Goal: Communication & Community: Share content

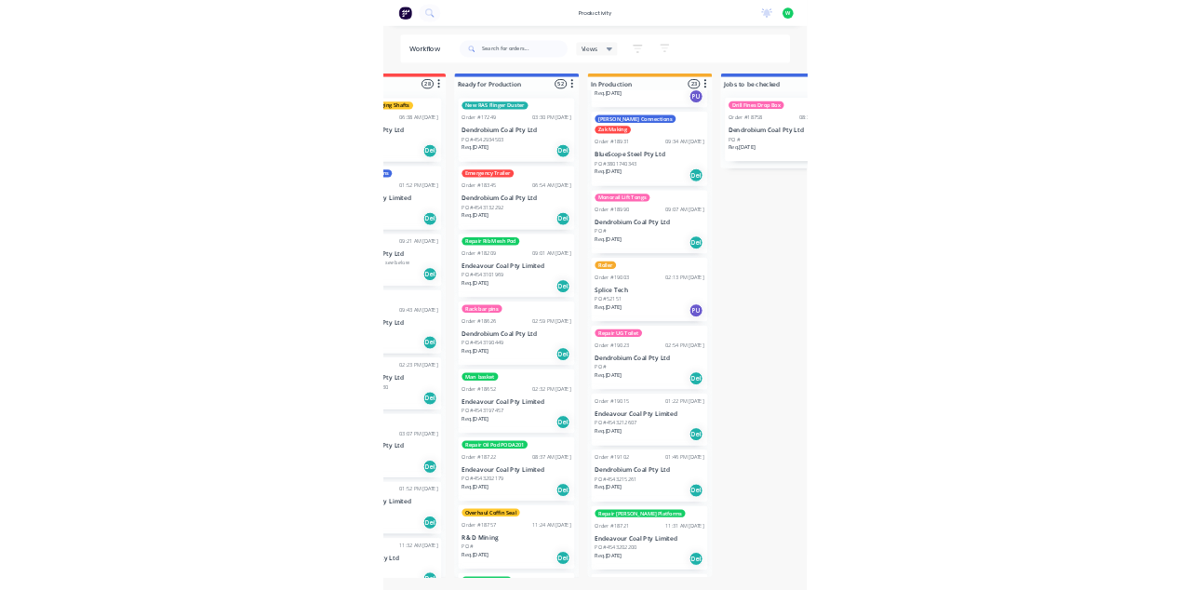
scroll to position [2073, 0]
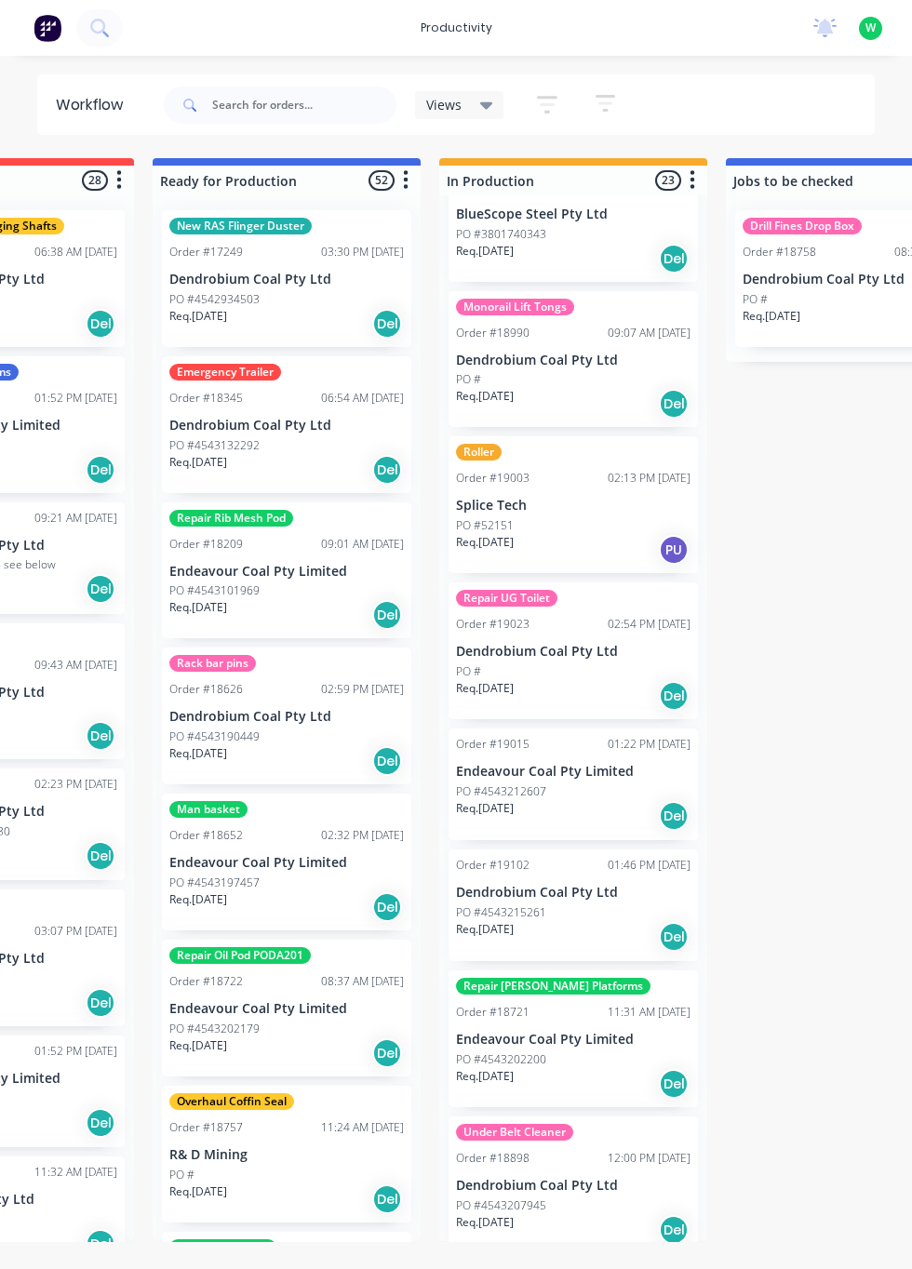
click at [529, 1127] on div "Under Belt Cleaner Order #18898 12:00 PM [DATE] Dendrobium Coal Pty Ltd PO #454…" at bounding box center [573, 1185] width 249 height 137
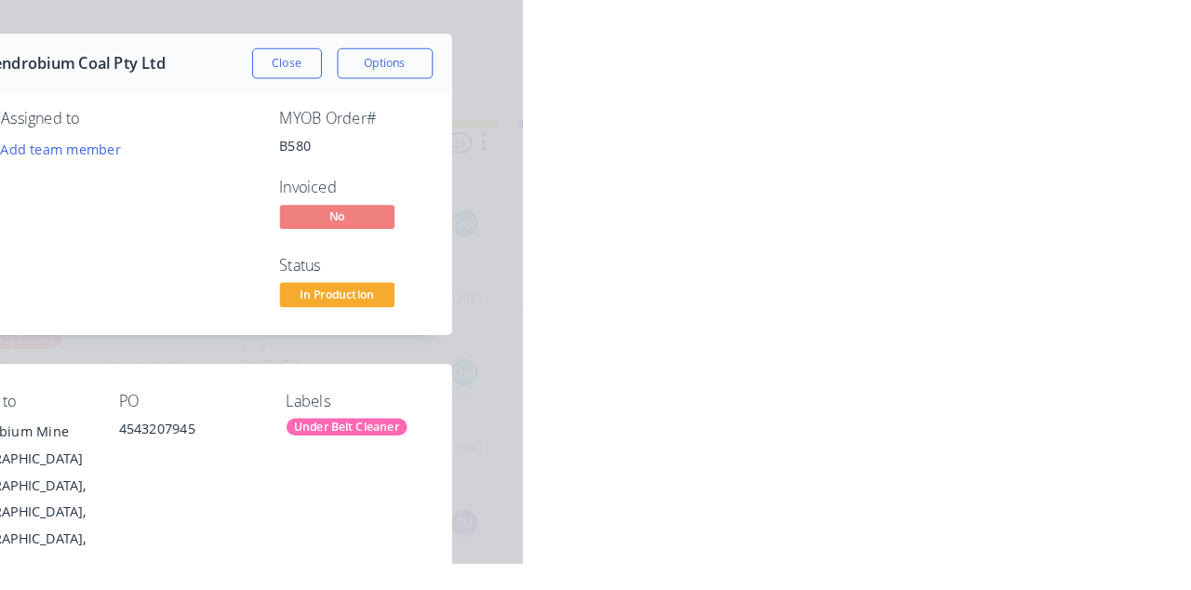
click at [202, 163] on div "Collaborate" at bounding box center [165, 162] width 74 height 17
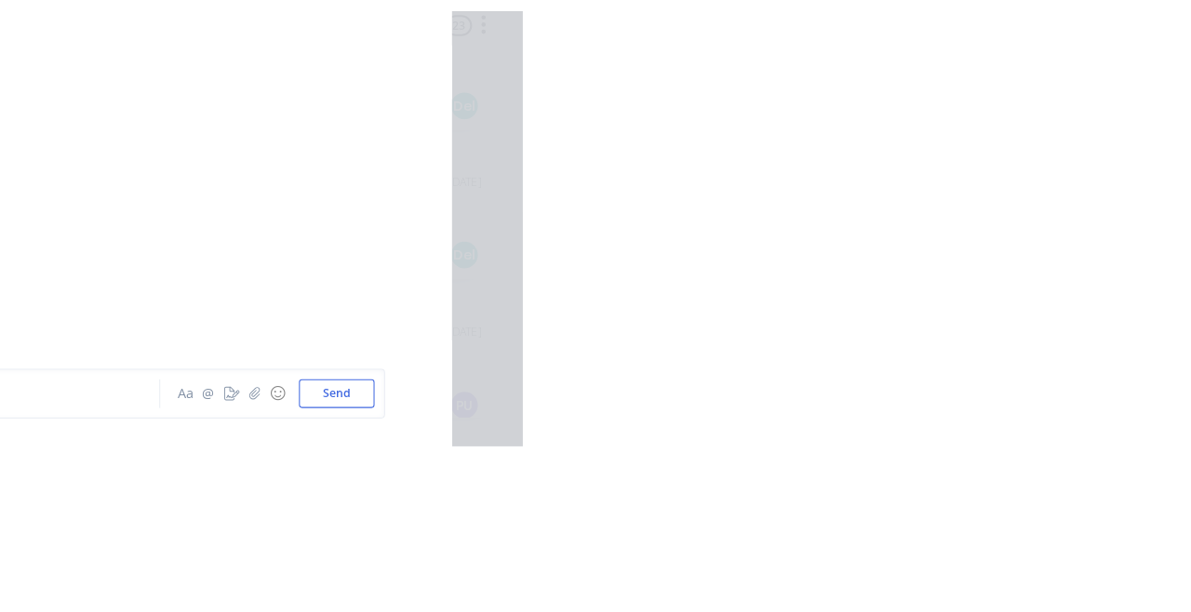
scroll to position [15108, 0]
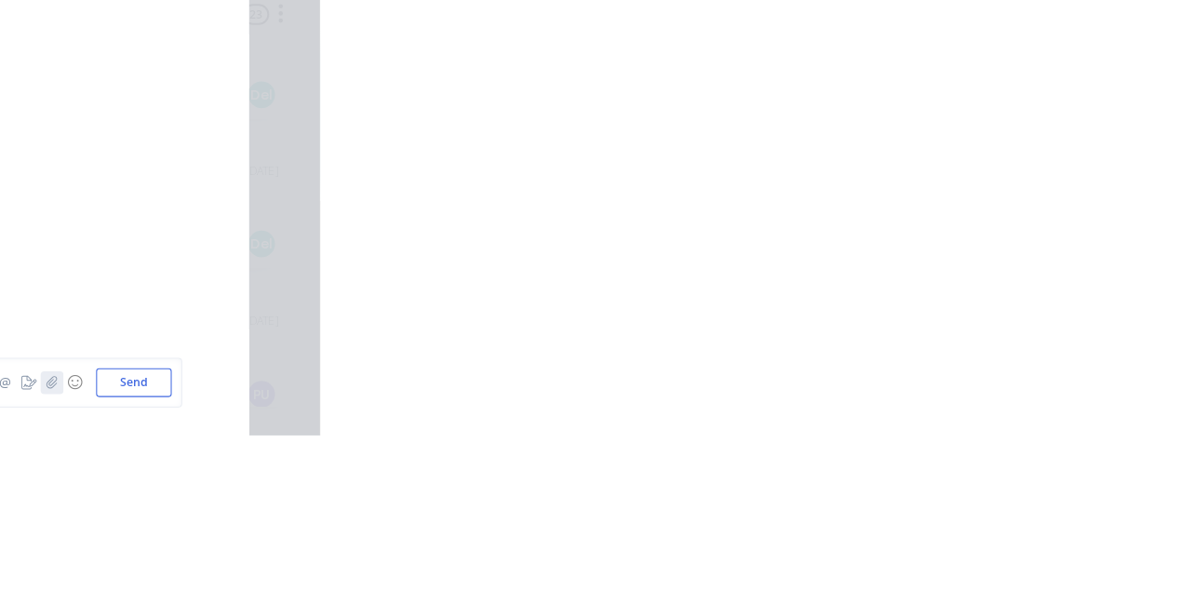
click at [911, 544] on icon "button" at bounding box center [929, 537] width 11 height 13
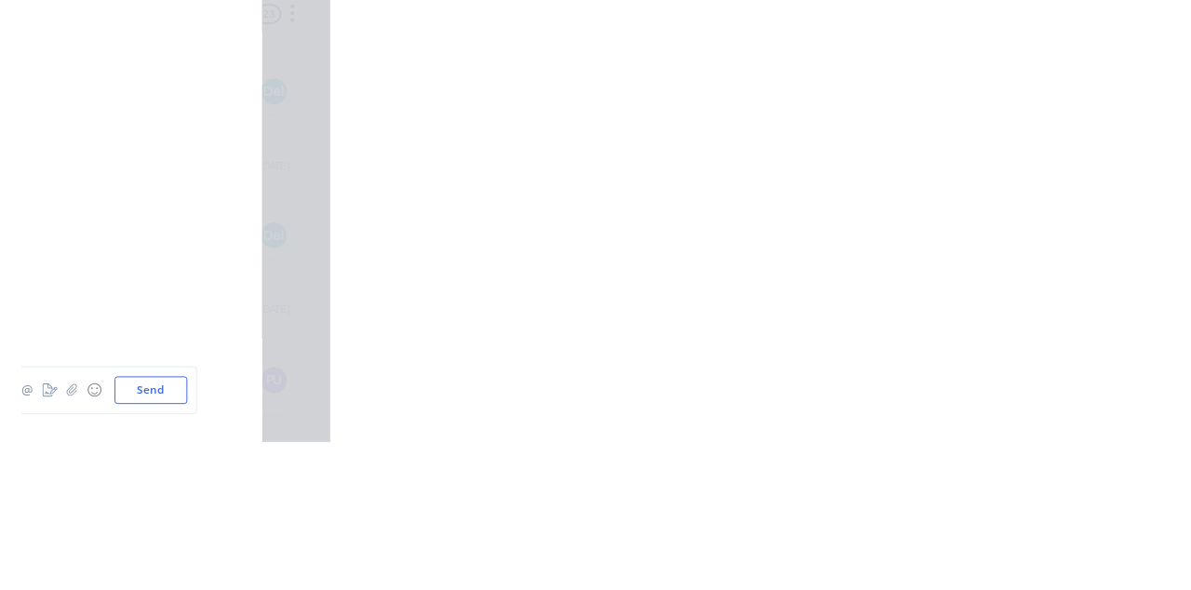
scroll to position [15086, 0]
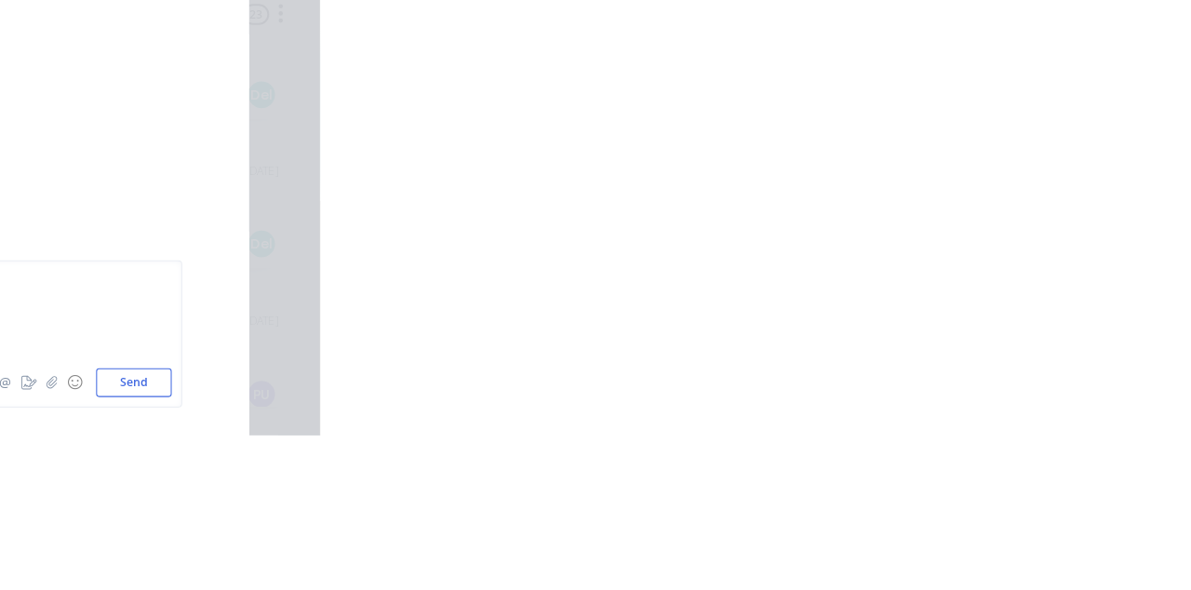
click at [911, 552] on button "Send" at bounding box center [1010, 538] width 74 height 28
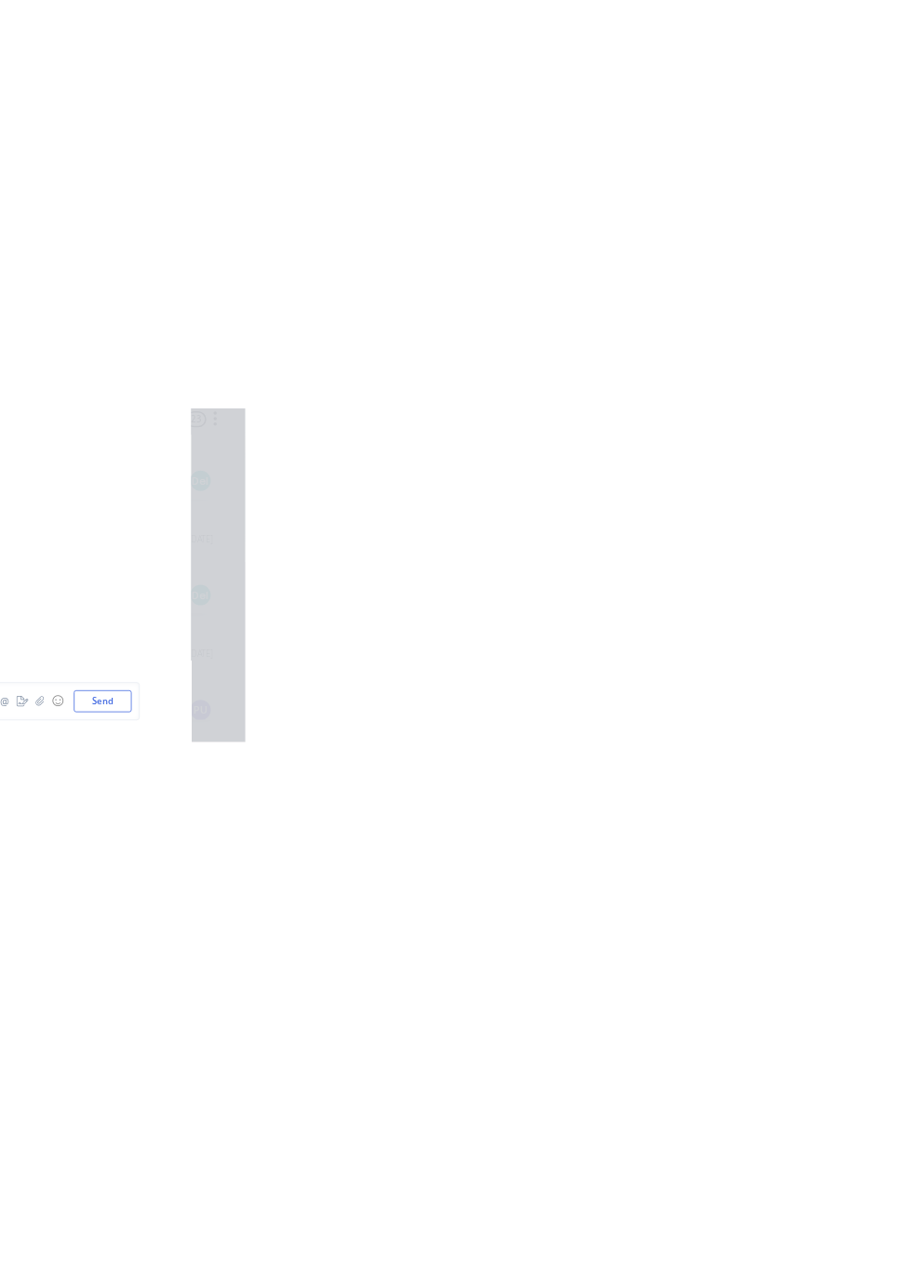
scroll to position [15108, 0]
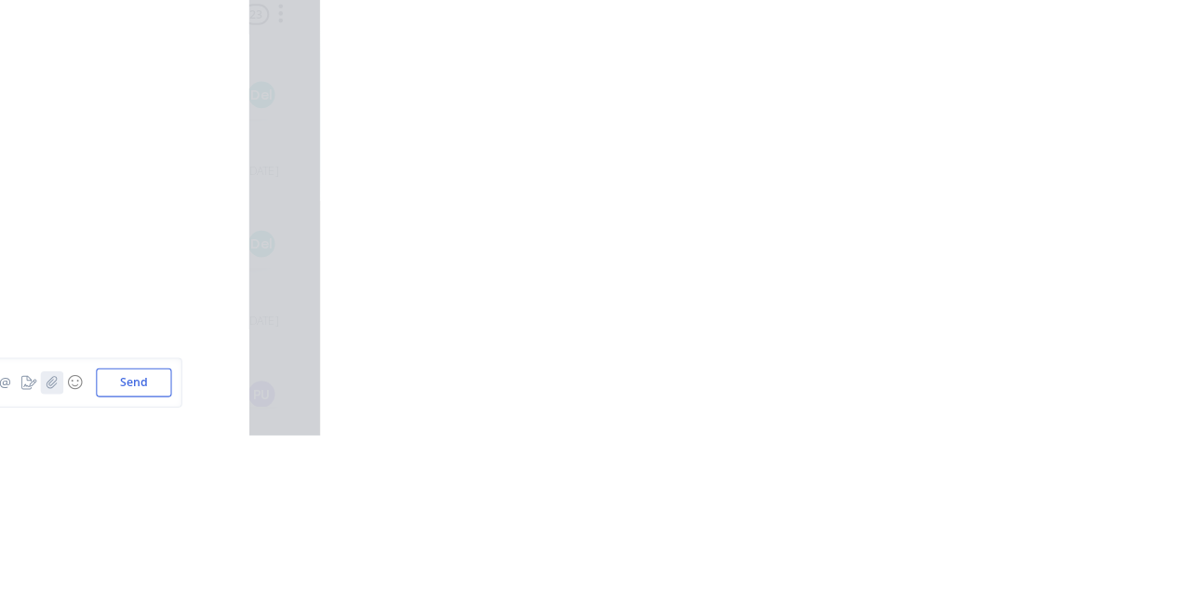
click at [911, 544] on icon "button" at bounding box center [929, 537] width 11 height 13
click at [911, 552] on button "Send" at bounding box center [1010, 538] width 74 height 28
click at [911, 544] on icon "button" at bounding box center [929, 537] width 11 height 13
click at [911, 552] on button "Send" at bounding box center [1010, 538] width 74 height 28
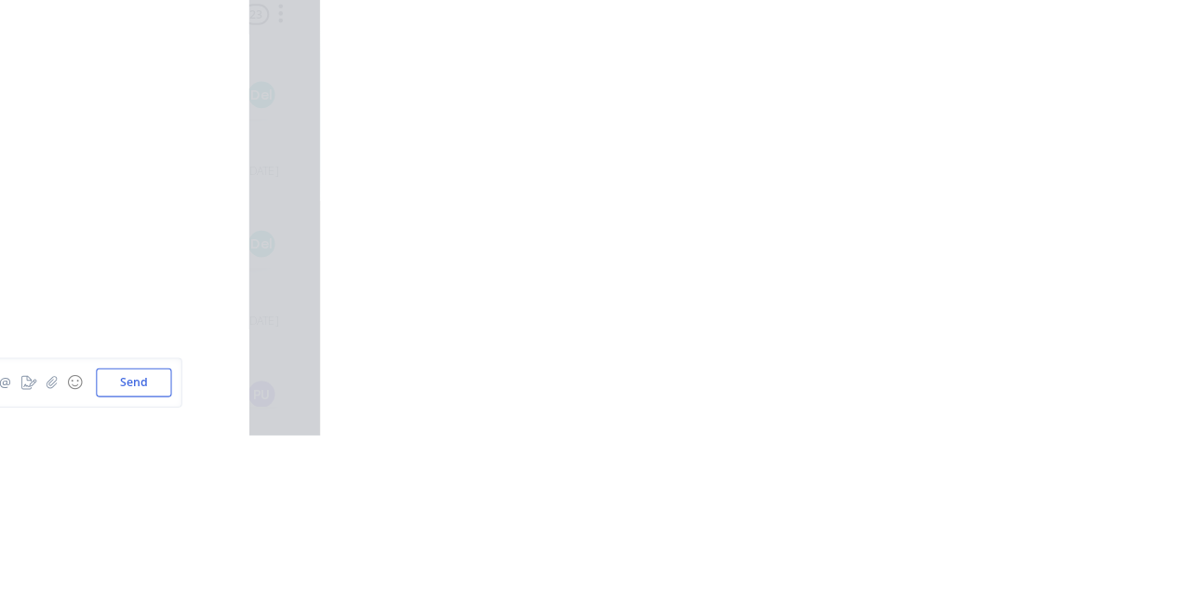
scroll to position [15499, 0]
click at [911, 543] on icon "button" at bounding box center [930, 537] width 10 height 12
click at [911, 552] on button "Send" at bounding box center [1010, 538] width 74 height 28
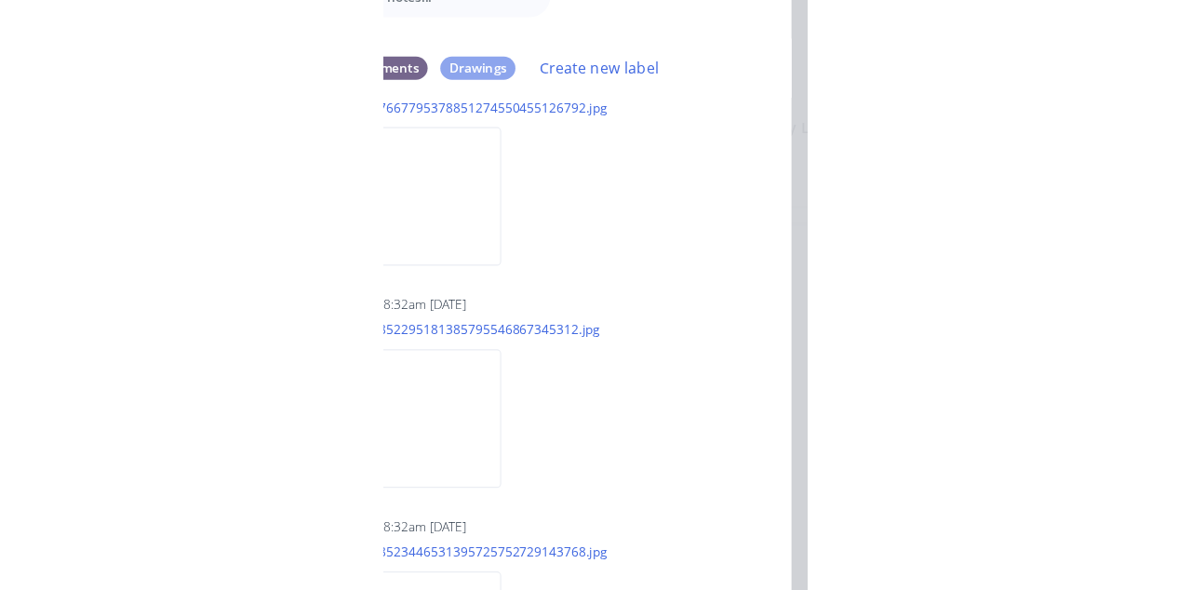
scroll to position [15192, 0]
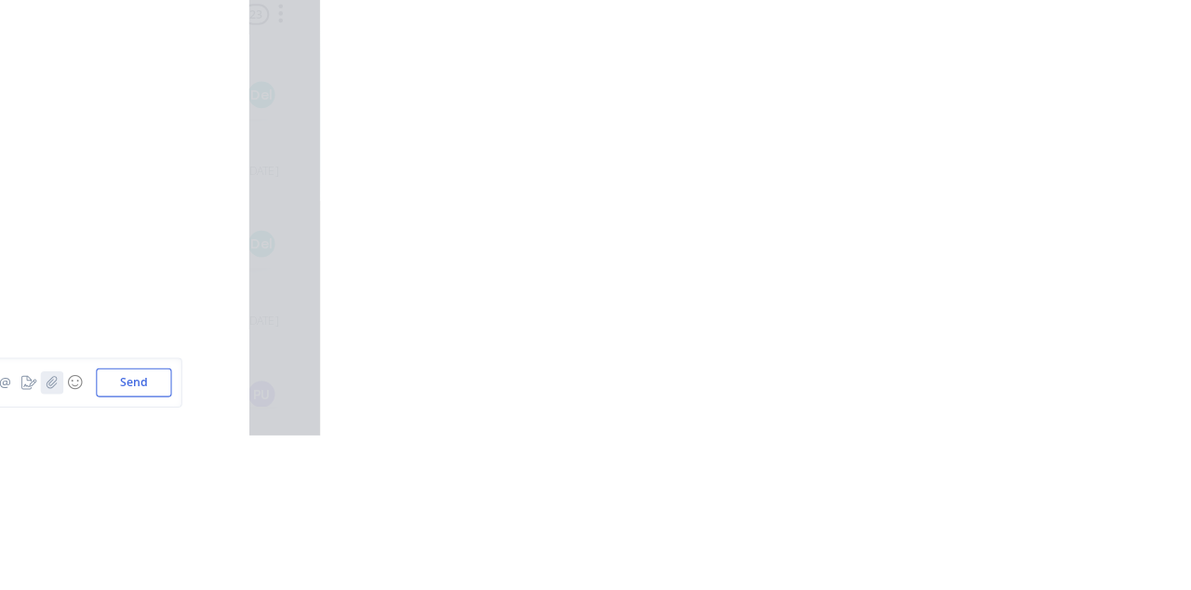
click at [911, 544] on icon "button" at bounding box center [929, 537] width 11 height 13
click at [911, 552] on button "Send" at bounding box center [1010, 538] width 74 height 28
click at [911, 544] on icon "button" at bounding box center [929, 537] width 11 height 13
click at [911, 552] on button "Send" at bounding box center [1010, 538] width 74 height 28
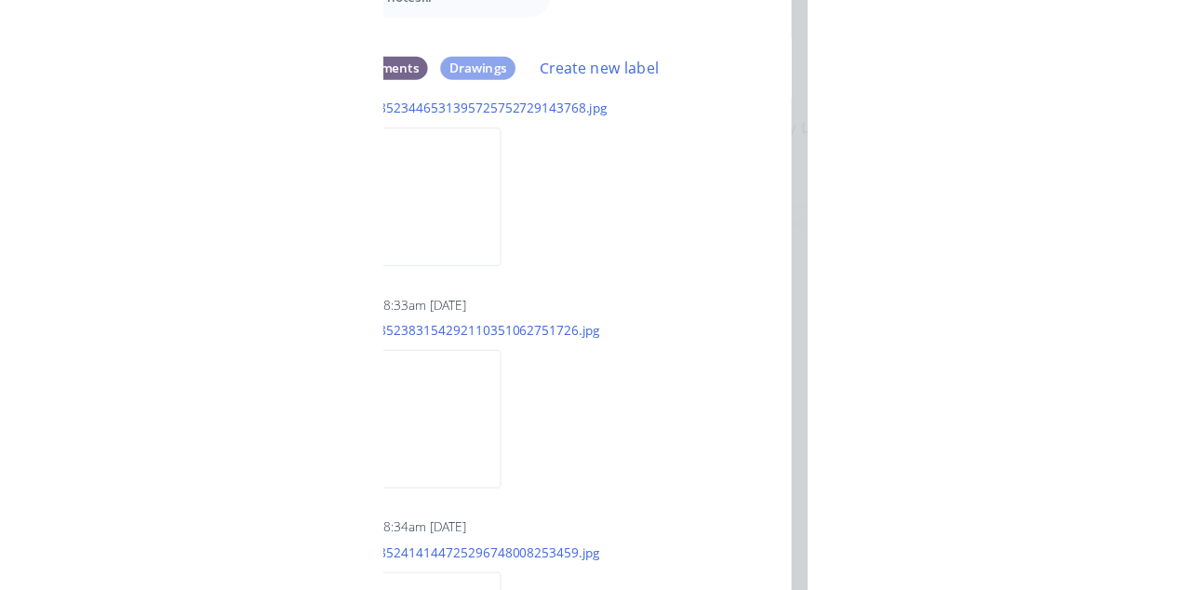
scroll to position [15583, 0]
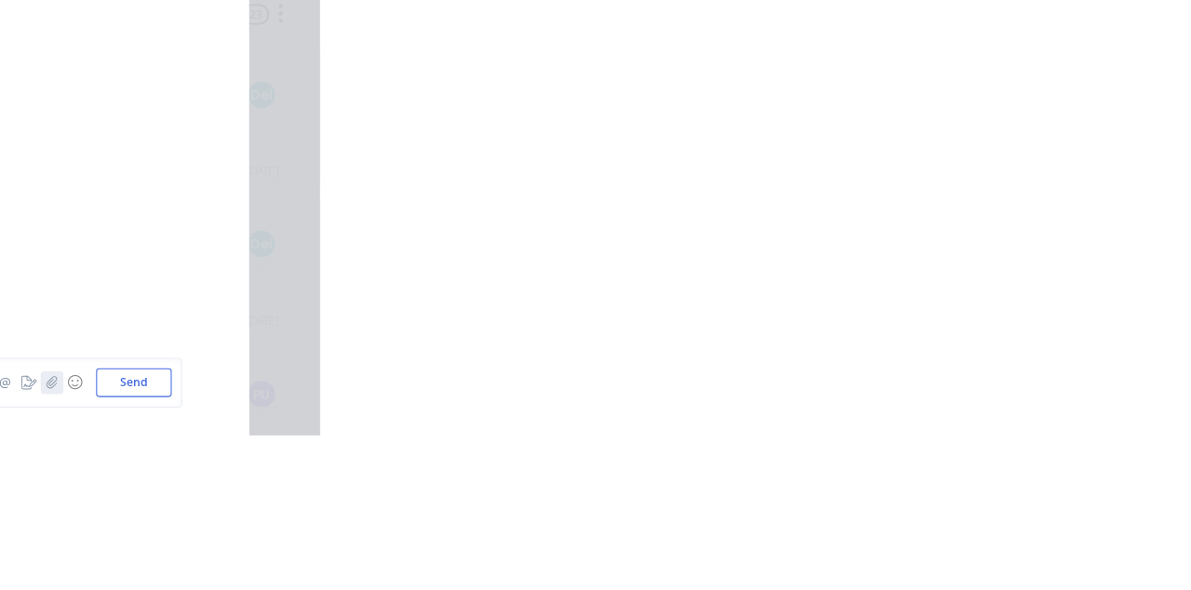
click at [911, 544] on icon "button" at bounding box center [929, 537] width 11 height 13
click at [911, 552] on button "Send" at bounding box center [1010, 538] width 74 height 28
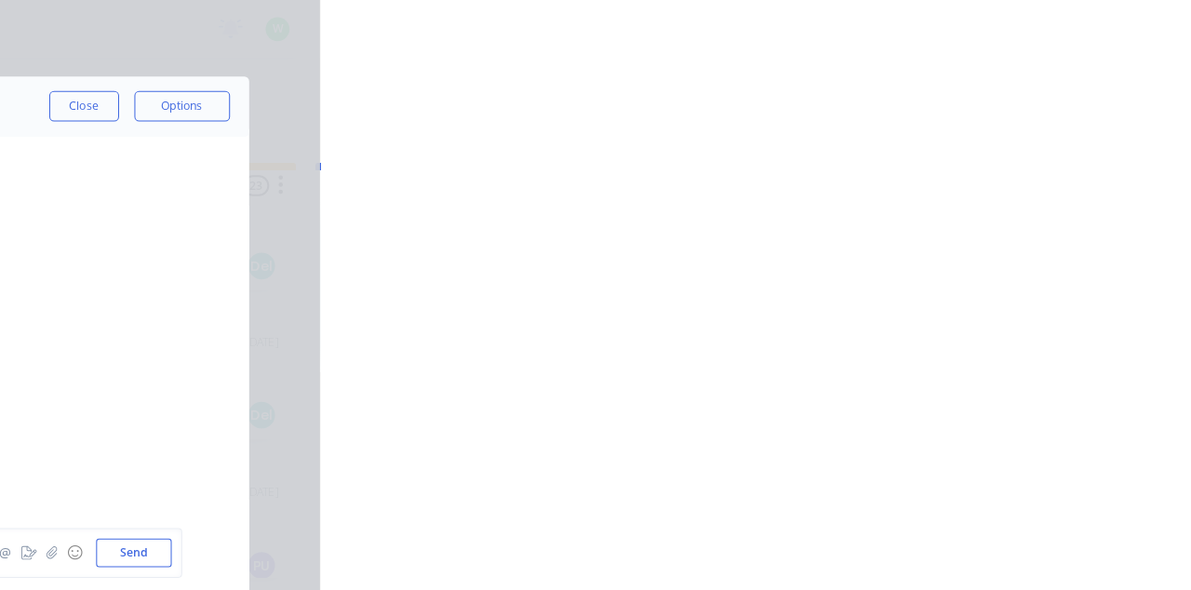
click at [911, 106] on button "Close" at bounding box center [962, 103] width 68 height 30
